Goal: Information Seeking & Learning: Learn about a topic

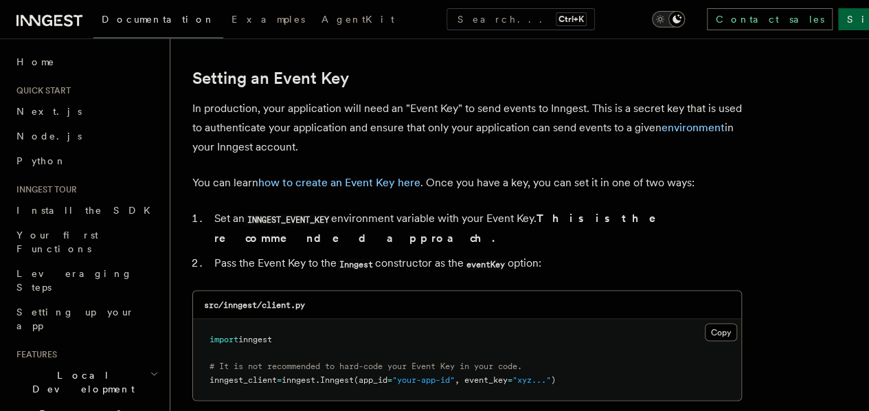
scroll to position [961, 0]
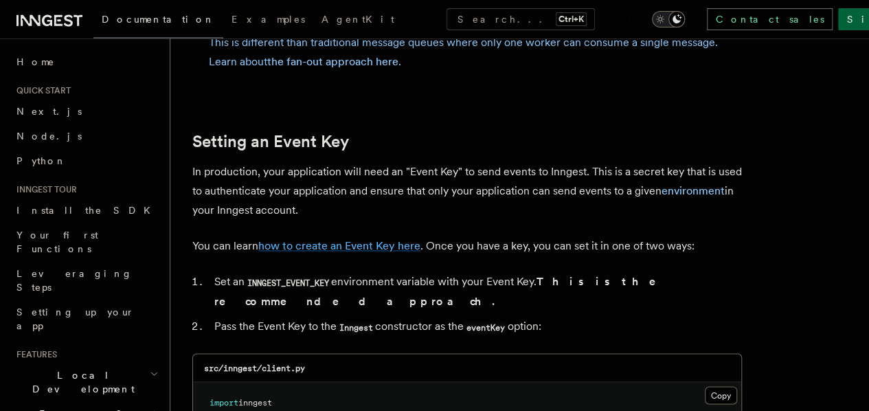
click at [354, 244] on link "how to create an Event Key here" at bounding box center [339, 245] width 162 height 13
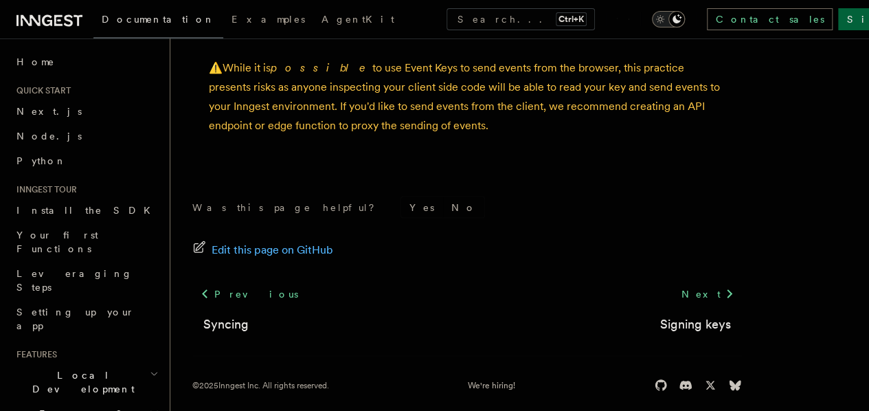
scroll to position [1162, 0]
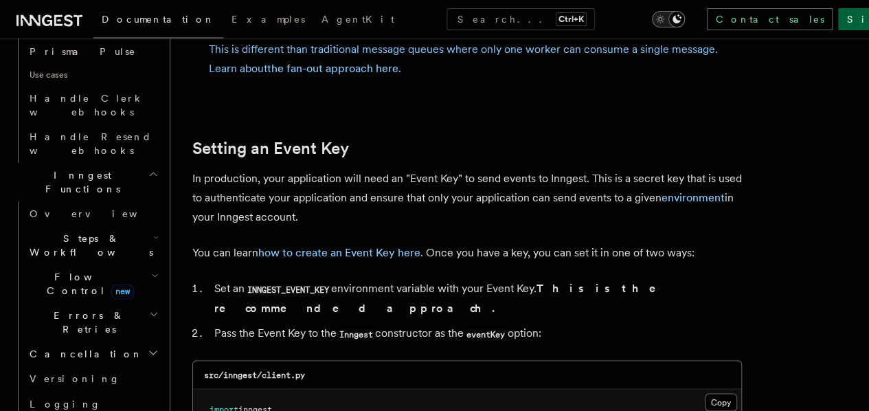
scroll to position [949, 0]
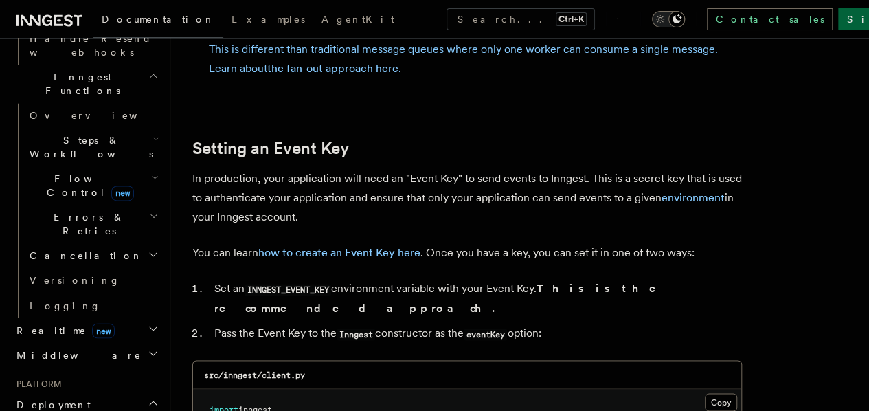
scroll to position [1086, 0]
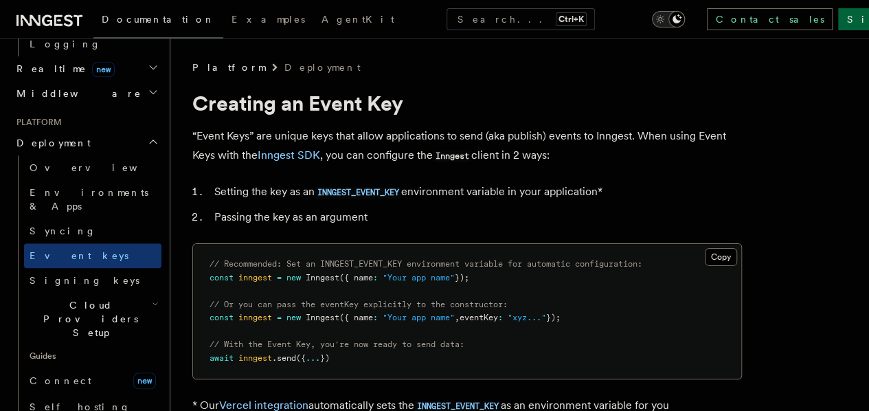
scroll to position [567, 0]
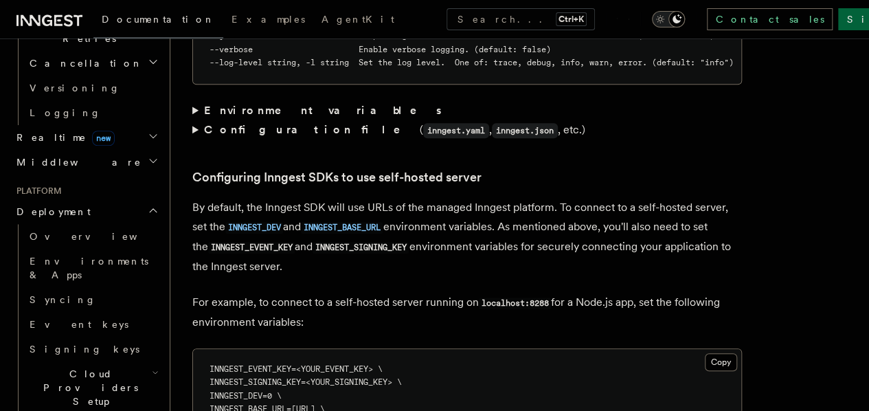
scroll to position [2953, 0]
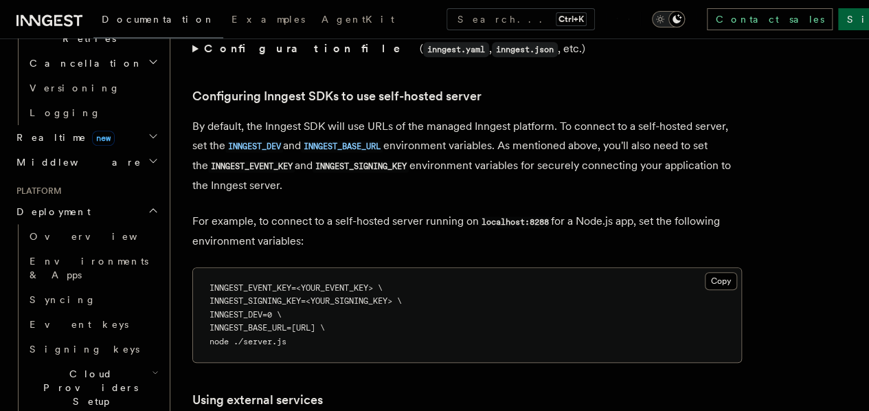
click at [234, 55] on strong "Configuration file" at bounding box center [312, 48] width 216 height 13
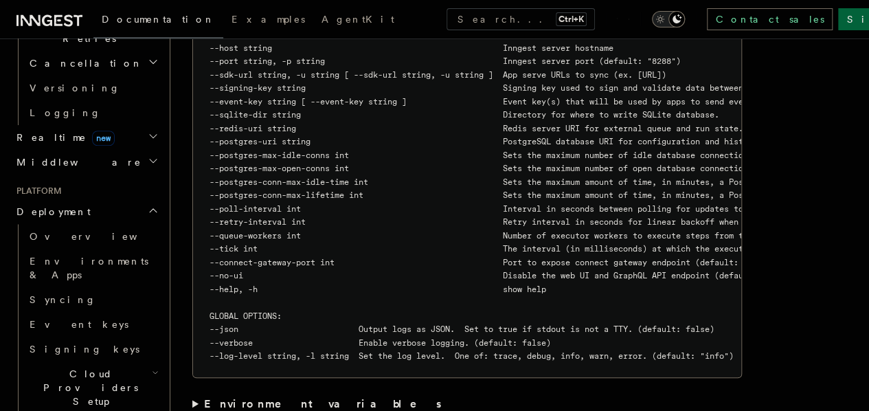
scroll to position [2541, 0]
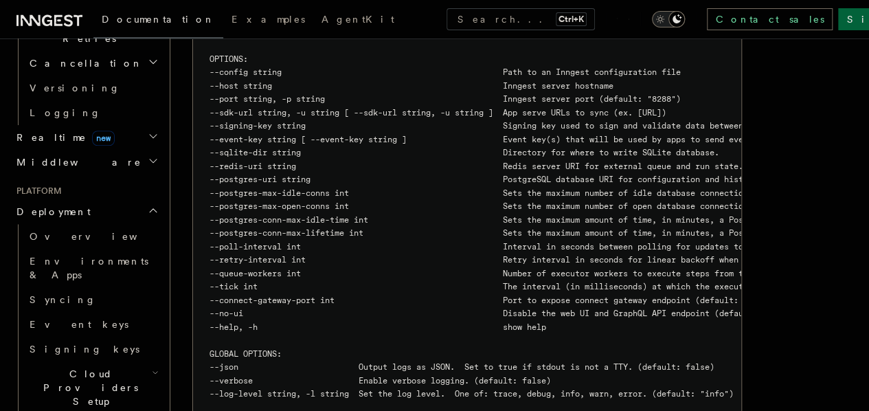
click at [536, 144] on span "--event-key string [ --event-key string ] Event key(s) that will be used by app…" at bounding box center [519, 140] width 620 height 10
click at [431, 144] on span "--event-key string [ --event-key string ] Event key(s) that will be used by app…" at bounding box center [519, 140] width 620 height 10
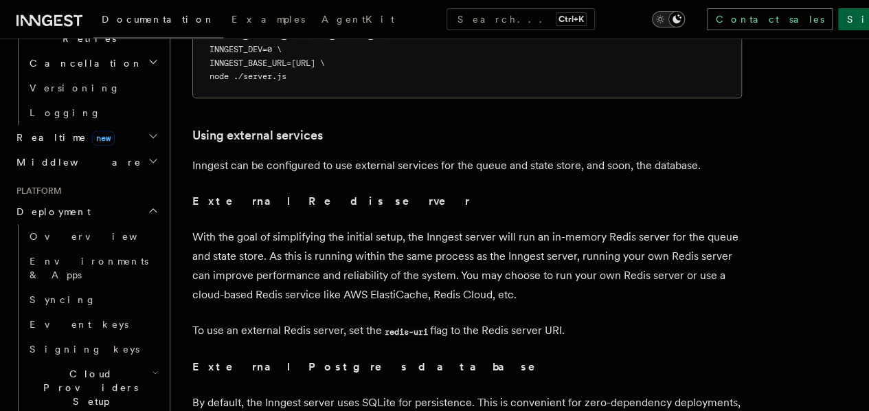
scroll to position [3228, 0]
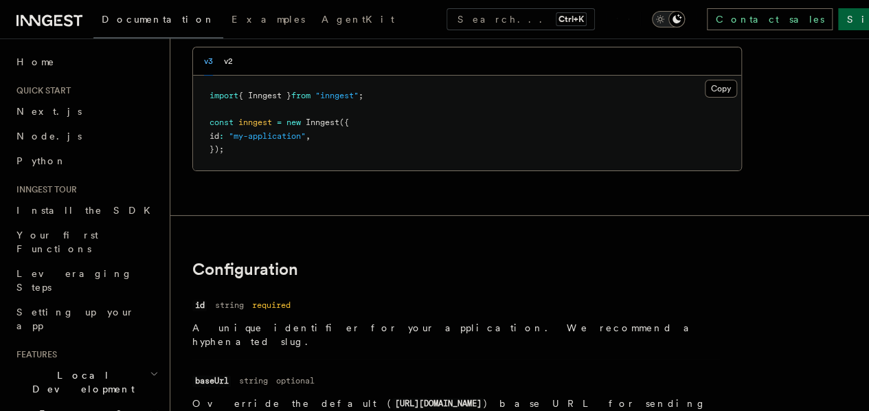
scroll to position [137, 0]
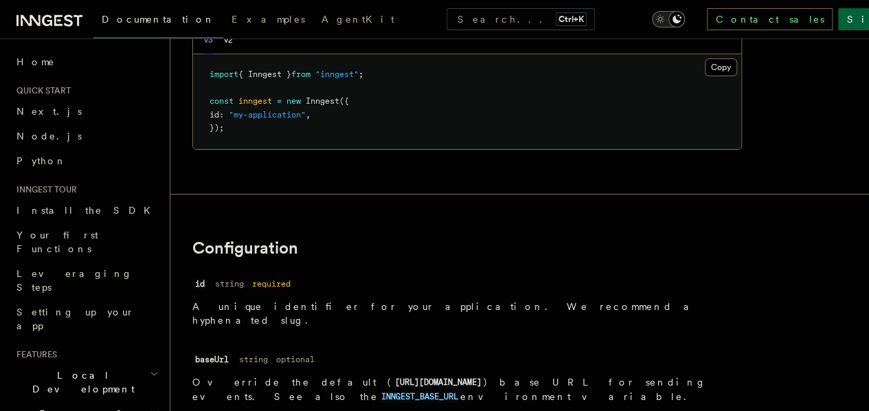
click at [234, 54] on div "v3 v2" at bounding box center [467, 40] width 548 height 28
click at [227, 54] on button "v2" at bounding box center [228, 40] width 9 height 28
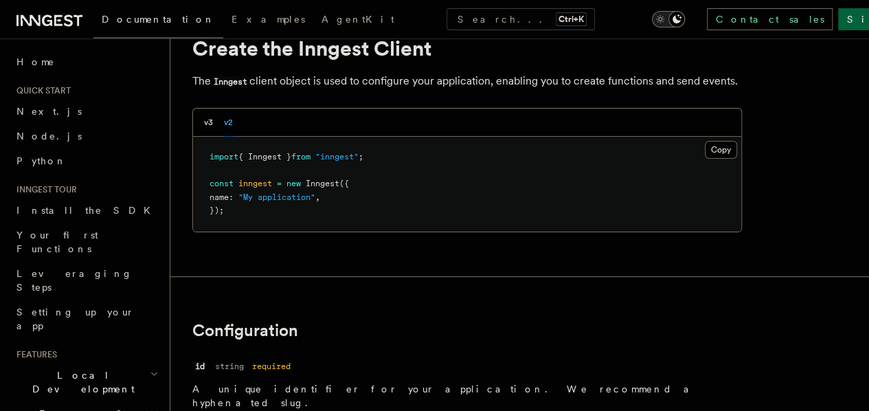
scroll to position [0, 0]
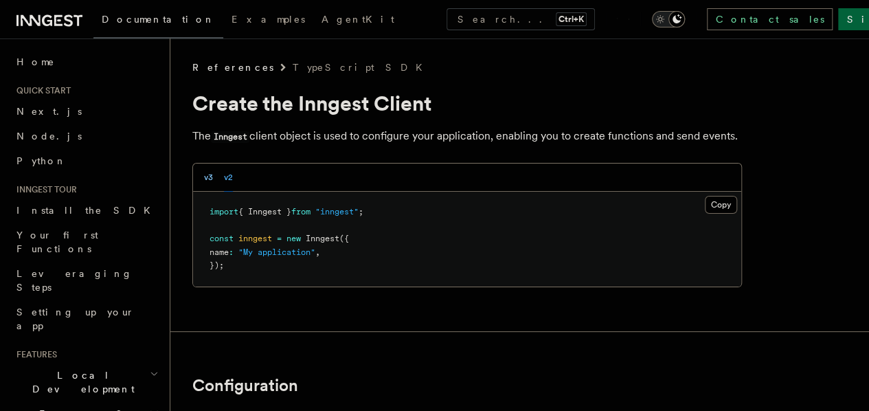
click at [209, 192] on button "v3" at bounding box center [208, 177] width 9 height 28
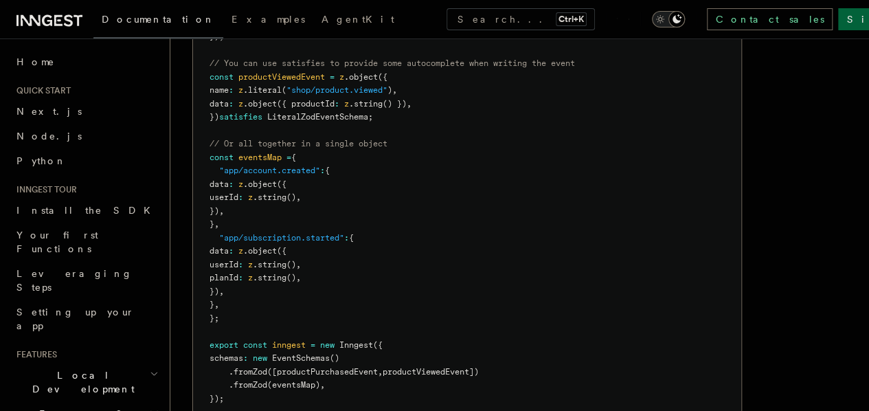
scroll to position [1580, 0]
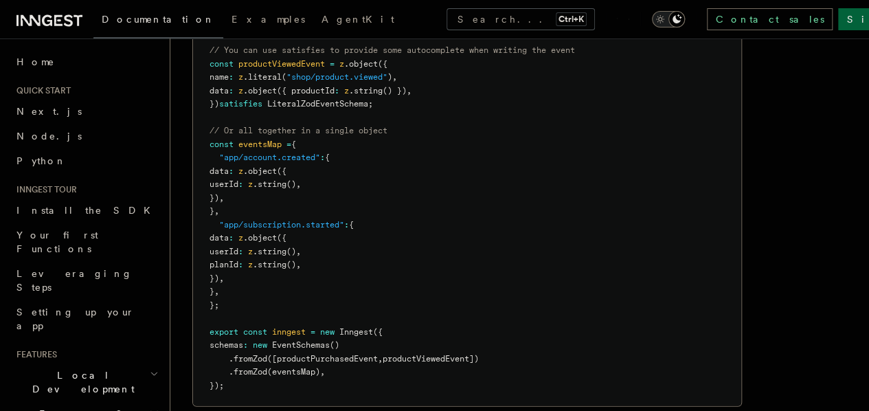
click at [448, 21] on button "Search... Ctrl+K" at bounding box center [520, 19] width 148 height 22
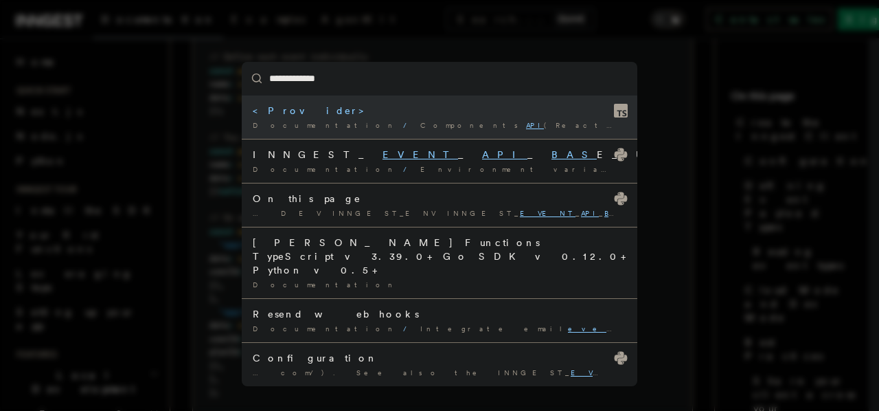
type input "**********"
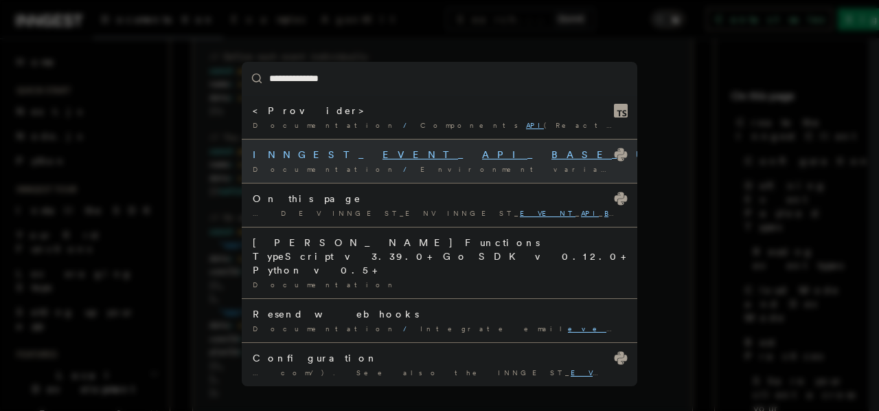
click at [383, 156] on mark "EVENT" at bounding box center [421, 154] width 76 height 11
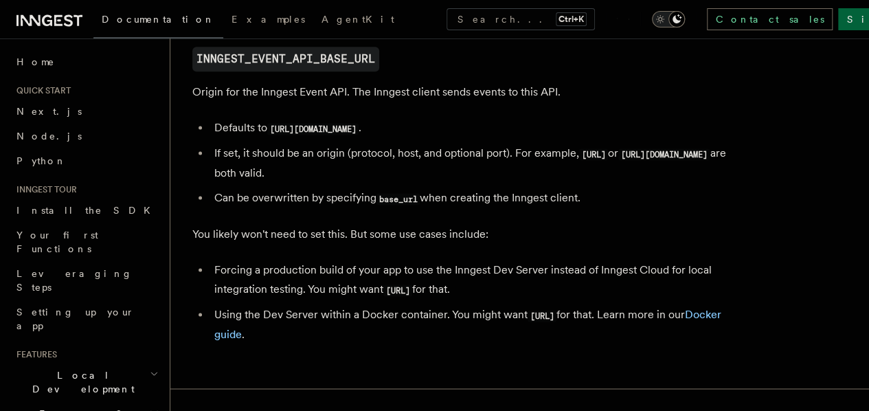
scroll to position [874, 0]
